Goal: Task Accomplishment & Management: Use online tool/utility

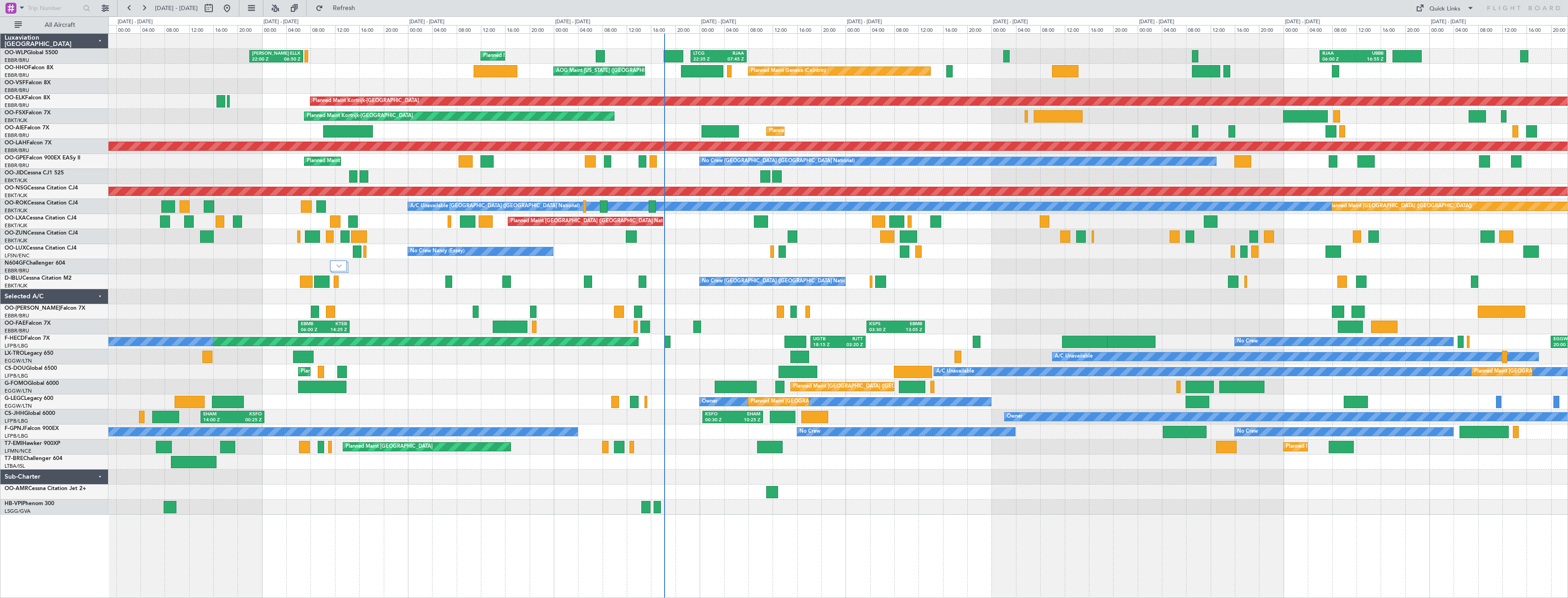
click at [1201, 269] on div "Planned Maint Liege [PERSON_NAME] 22:00 Z ELLX 06:50 Z LTCG 22:35 Z RJAA 07:45 …" at bounding box center [838, 274] width 1459 height 481
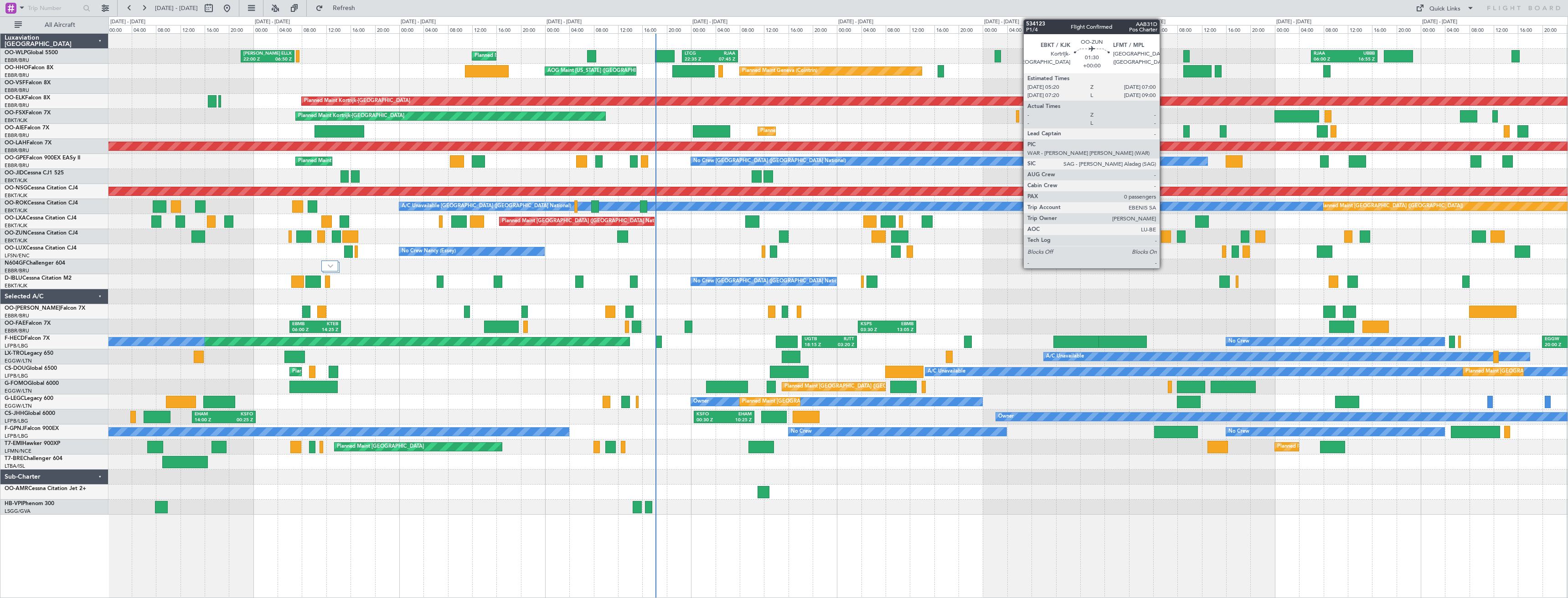
click at [1164, 238] on div at bounding box center [1166, 237] width 10 height 12
click at [1166, 238] on div at bounding box center [1166, 237] width 10 height 12
click at [1167, 234] on div at bounding box center [1166, 237] width 10 height 12
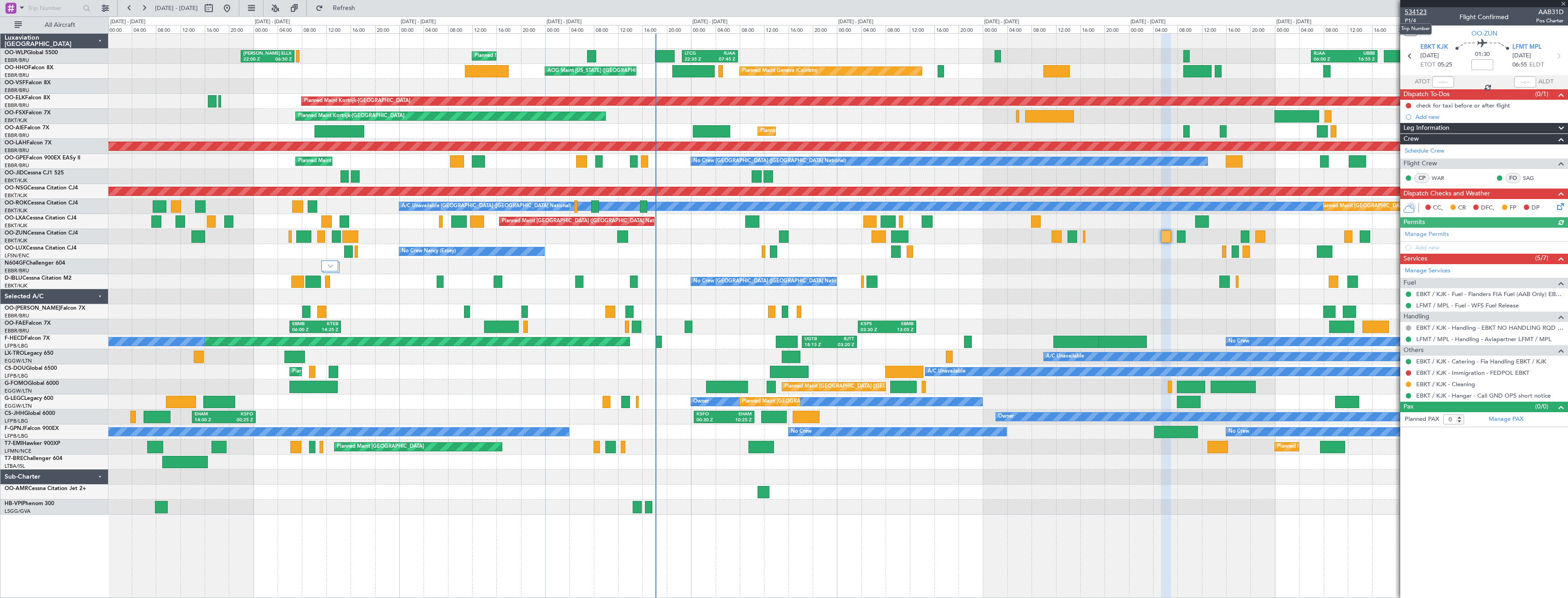
click at [1415, 10] on span "534123" at bounding box center [1416, 12] width 22 height 10
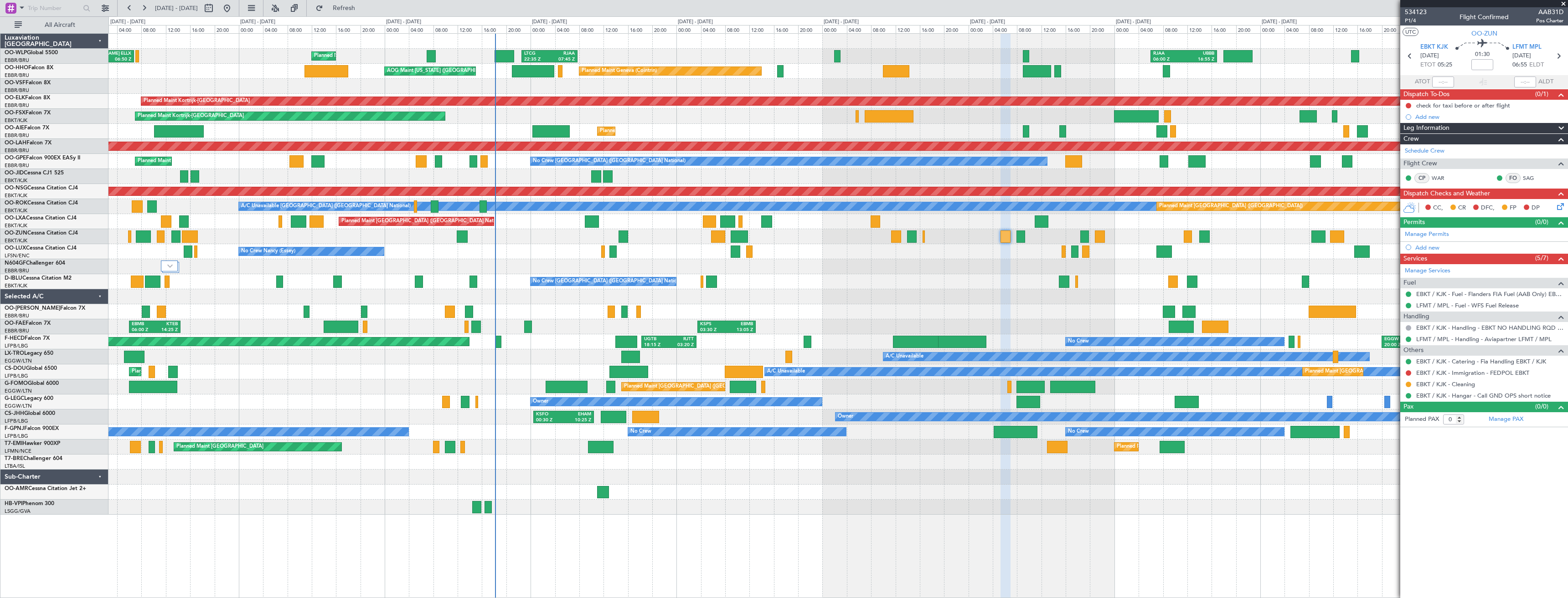
click at [1157, 257] on div at bounding box center [1164, 252] width 15 height 12
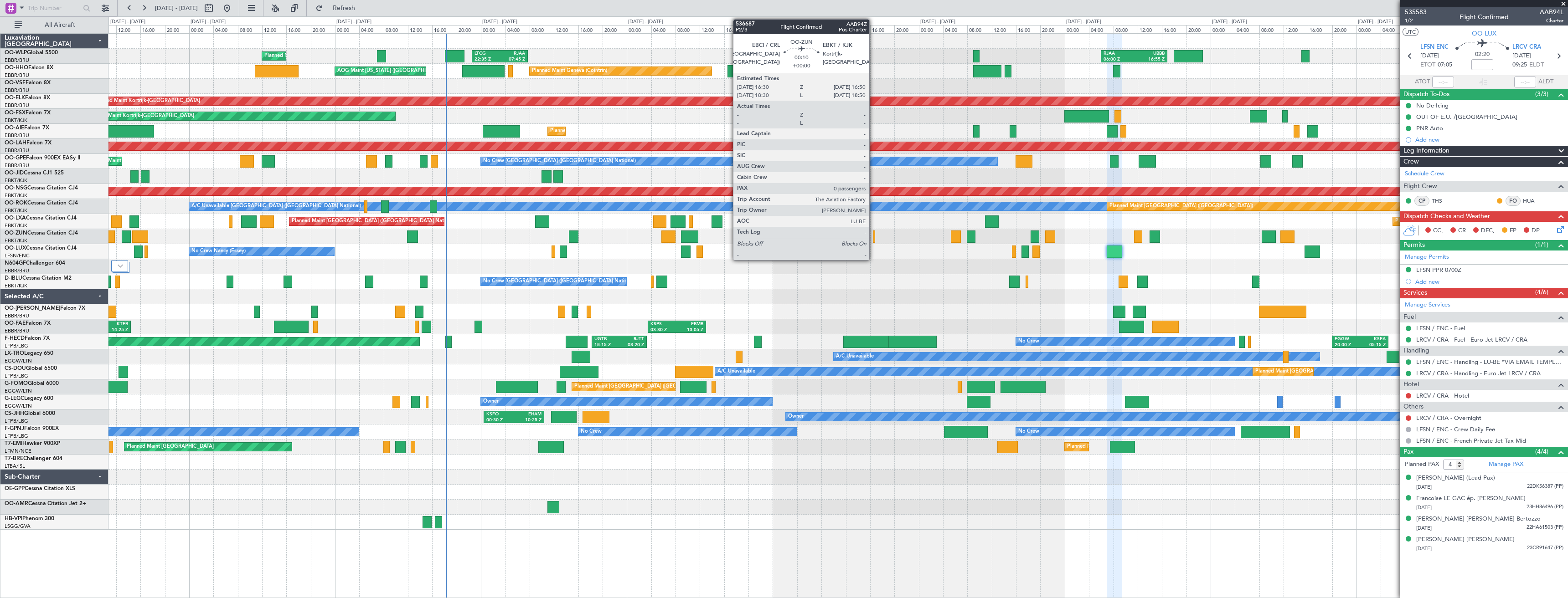
click at [873, 237] on div at bounding box center [874, 237] width 2 height 12
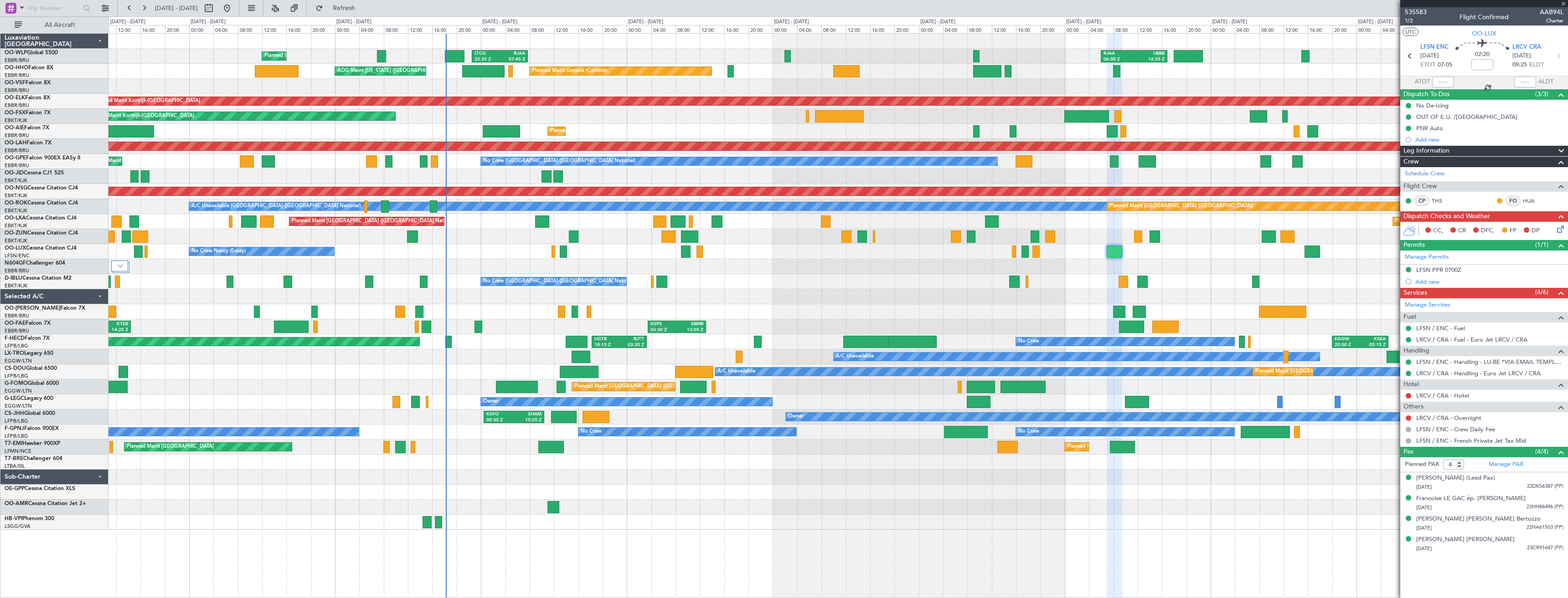
type input "0"
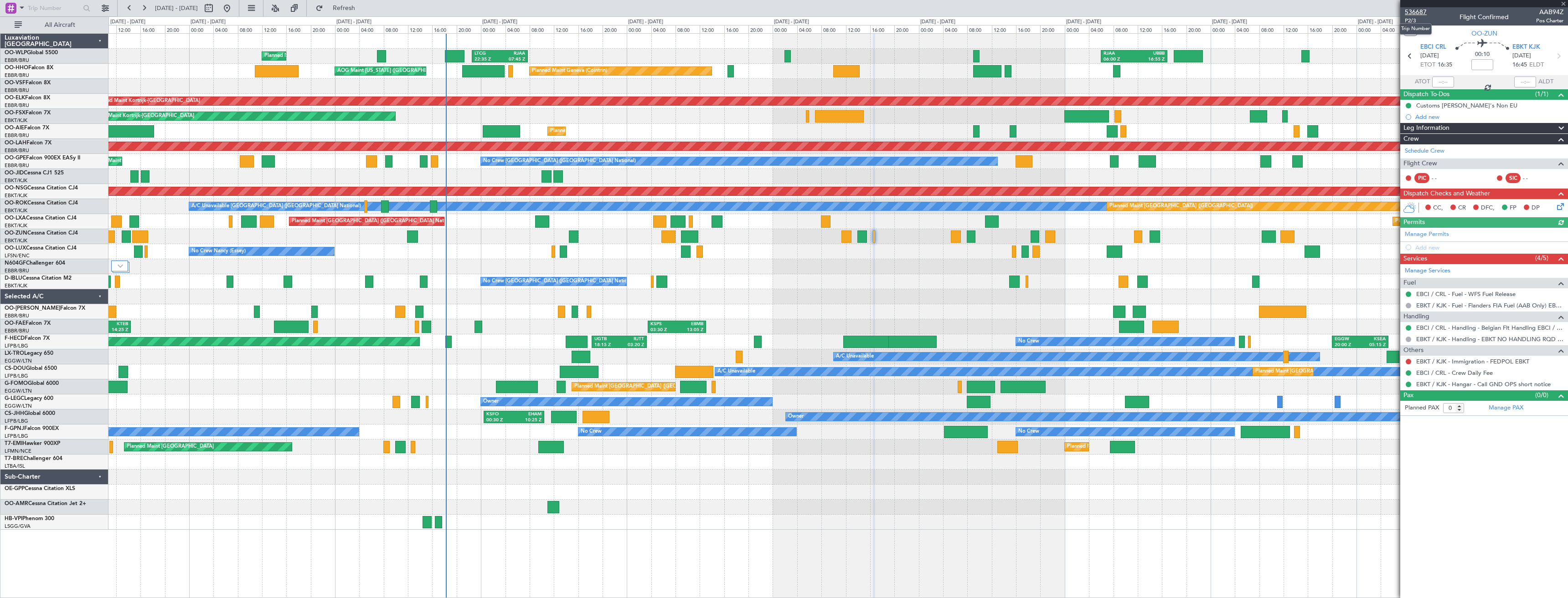
click at [1423, 12] on span "536687" at bounding box center [1416, 12] width 22 height 10
click at [363, 7] on span "Refresh" at bounding box center [344, 8] width 38 height 6
